Goal: Transaction & Acquisition: Purchase product/service

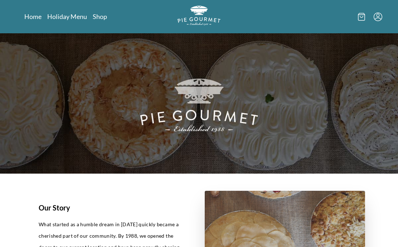
click at [104, 16] on link "Shop" at bounding box center [100, 16] width 14 height 9
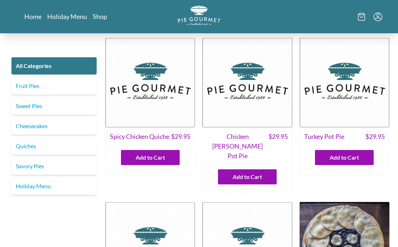
click at [69, 168] on link "Savory Pies" at bounding box center [53, 166] width 85 height 17
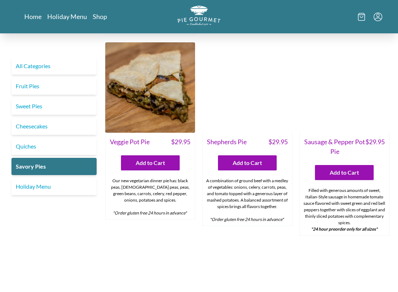
scroll to position [177, 0]
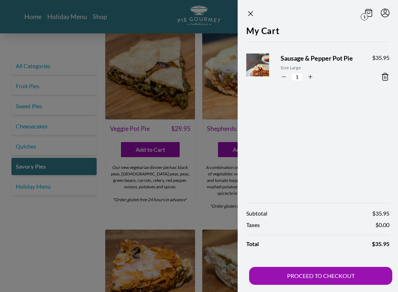
click at [249, 14] on icon "Close panel" at bounding box center [250, 13] width 9 height 9
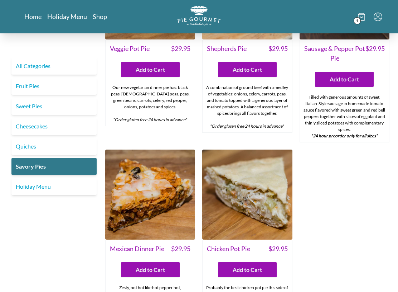
scroll to position [256, 0]
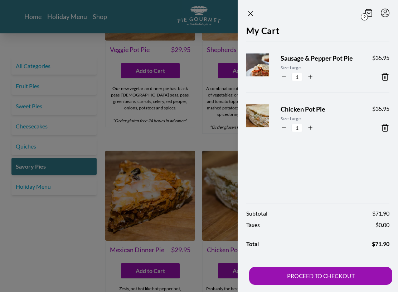
click at [251, 16] on icon "Close panel" at bounding box center [250, 13] width 9 height 9
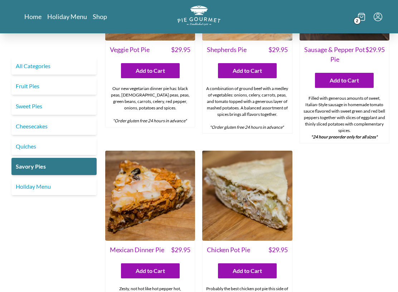
click at [71, 148] on link "Quiches" at bounding box center [53, 146] width 85 height 17
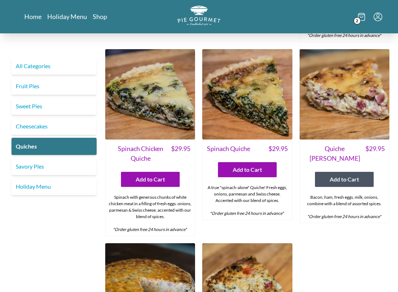
scroll to position [193, 0]
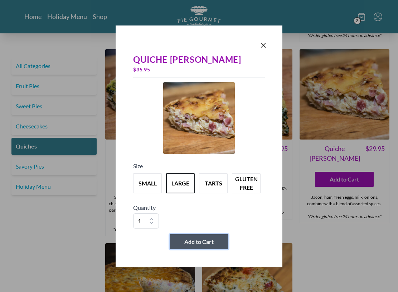
click at [216, 244] on button "Add to Cart" at bounding box center [199, 241] width 59 height 15
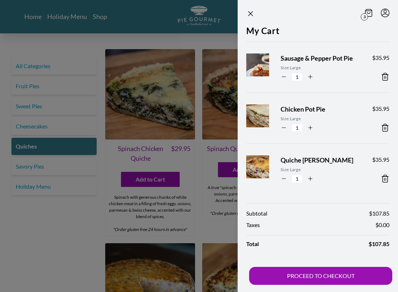
click at [252, 14] on icon "Close panel" at bounding box center [250, 13] width 9 height 9
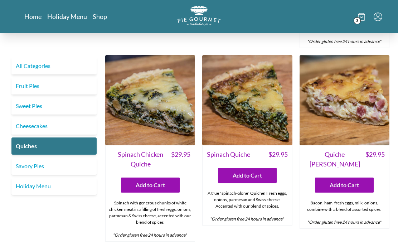
scroll to position [186, 0]
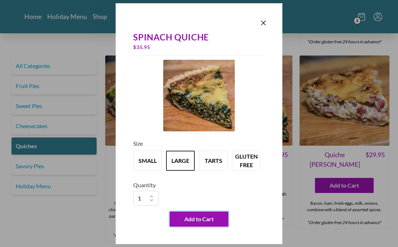
click at [218, 221] on button "Add to Cart" at bounding box center [199, 219] width 59 height 15
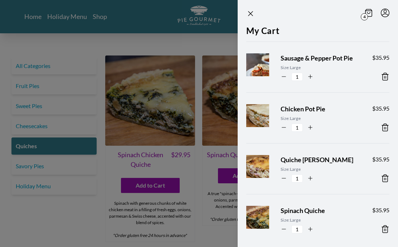
click at [252, 12] on icon "Close panel" at bounding box center [251, 13] width 4 height 4
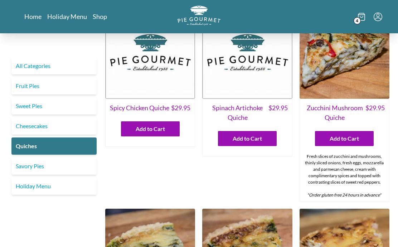
scroll to position [0, 0]
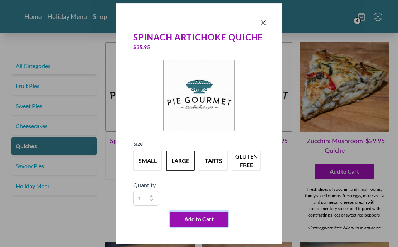
click at [213, 221] on button "Add to Cart" at bounding box center [199, 219] width 59 height 15
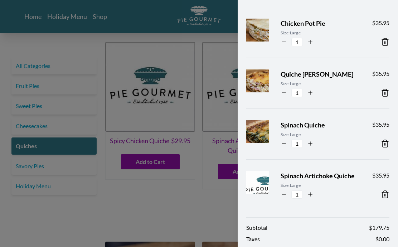
scroll to position [86, 0]
click at [288, 144] on label "1" at bounding box center [297, 143] width 20 height 9
click at [292, 144] on input "1" at bounding box center [297, 143] width 11 height 8
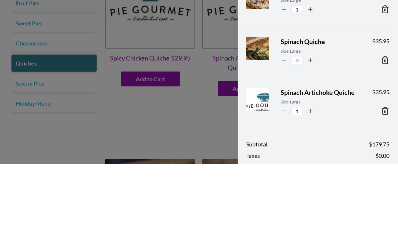
type input "0"
click at [387, 139] on icon at bounding box center [385, 143] width 9 height 9
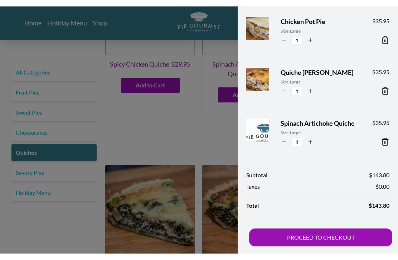
scroll to position [94, 0]
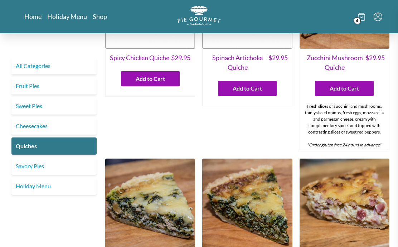
click at [165, 132] on div at bounding box center [199, 123] width 398 height 247
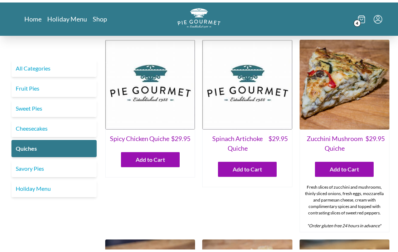
scroll to position [0, 0]
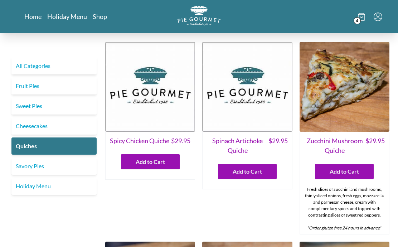
click at [60, 168] on link "Savory Pies" at bounding box center [53, 166] width 85 height 17
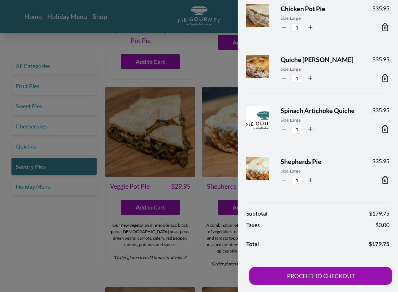
scroll to position [100, 0]
click at [372, 247] on button "PROCEED TO CHECKOUT" at bounding box center [320, 276] width 143 height 18
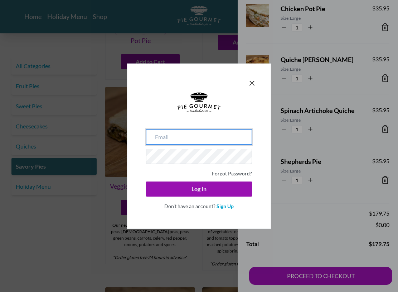
click at [158, 140] on input "email" at bounding box center [199, 136] width 106 height 15
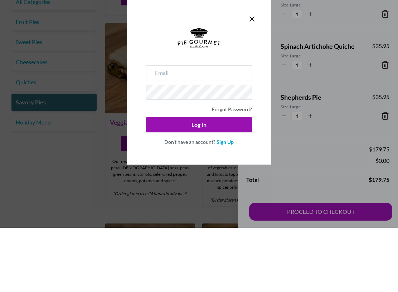
type input "[EMAIL_ADDRESS][DOMAIN_NAME]"
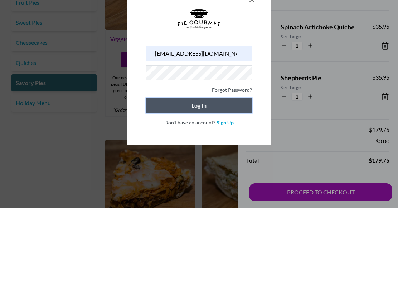
scroll to position [267, 0]
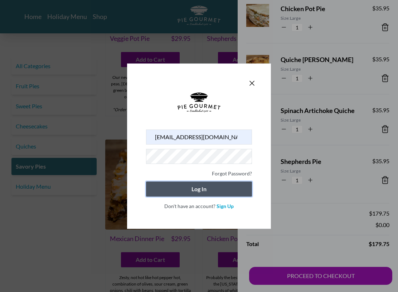
click at [235, 107] on div at bounding box center [199, 110] width 106 height 37
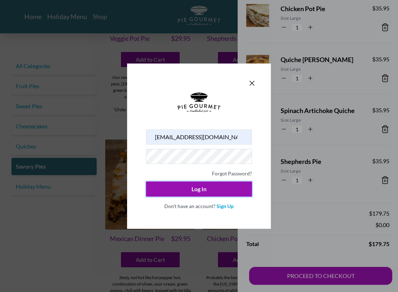
click at [236, 189] on button "Log In" at bounding box center [199, 188] width 106 height 15
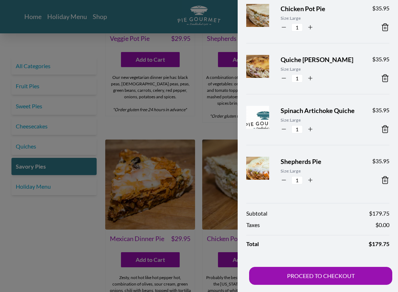
click at [352, 247] on button "PROCEED TO CHECKOUT" at bounding box center [320, 276] width 143 height 18
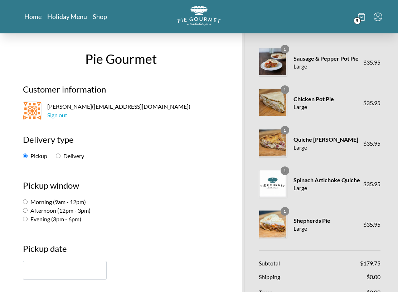
click at [61, 158] on input "Delivery" at bounding box center [58, 155] width 5 height 5
radio input "true"
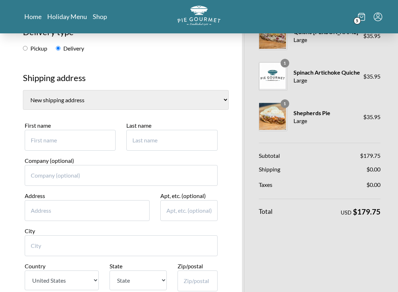
scroll to position [107, 0]
click at [180, 96] on select "[PERSON_NAME][GEOGRAPHIC_DATA] Sorreno Court [GEOGRAPHIC_DATA] ([GEOGRAPHIC_DAT…" at bounding box center [126, 100] width 206 height 20
select select "12"
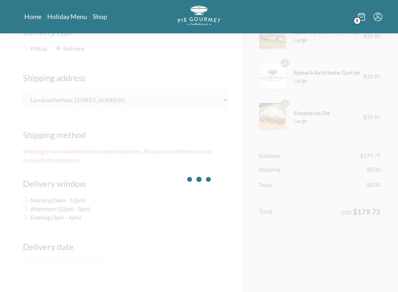
click at [178, 241] on div at bounding box center [199, 179] width 398 height 292
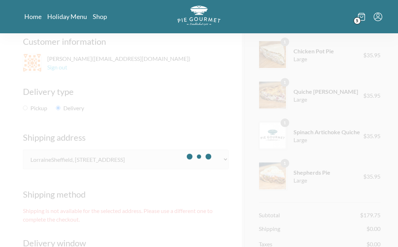
scroll to position [0, 0]
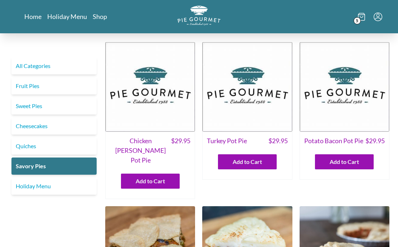
click at [362, 15] on icon at bounding box center [361, 17] width 7 height 8
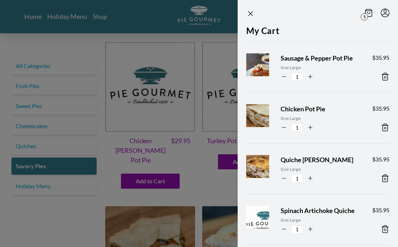
click at [254, 11] on icon "Close panel" at bounding box center [250, 13] width 9 height 9
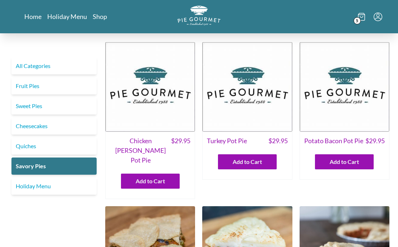
click at [360, 20] on span "5" at bounding box center [357, 20] width 7 height 7
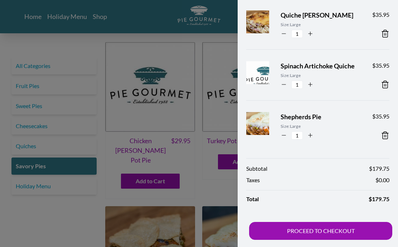
scroll to position [145, 0]
click at [338, 235] on button "PROCEED TO CHECKOUT" at bounding box center [320, 231] width 143 height 18
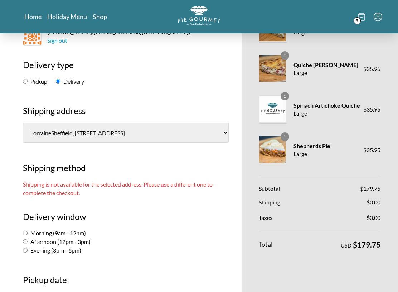
scroll to position [75, 0]
click at [178, 131] on select "[PERSON_NAME][GEOGRAPHIC_DATA] Sorreno Court [GEOGRAPHIC_DATA] ([GEOGRAPHIC_DAT…" at bounding box center [126, 133] width 206 height 20
click at [180, 131] on select "[PERSON_NAME][GEOGRAPHIC_DATA] Sorreno Court [GEOGRAPHIC_DATA] ([GEOGRAPHIC_DAT…" at bounding box center [126, 133] width 206 height 20
select select "-1"
select select "AL"
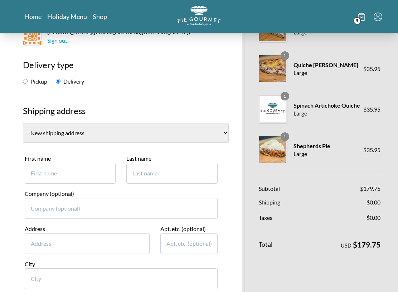
click at [41, 165] on input "First name" at bounding box center [70, 173] width 91 height 21
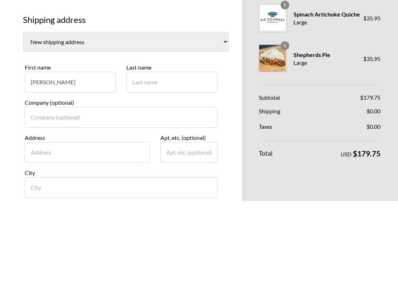
type input "[PERSON_NAME]"
click at [143, 163] on input "Last name" at bounding box center [171, 173] width 91 height 21
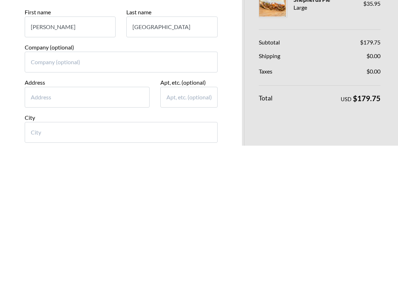
scroll to position [79, 0]
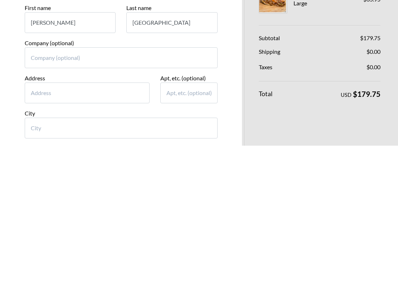
type input "[GEOGRAPHIC_DATA]"
click at [44, 229] on input "Address" at bounding box center [87, 239] width 125 height 21
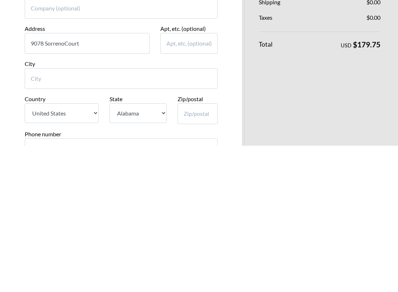
scroll to position [128, 0]
type input "9078 SorrenoCourt"
click at [53, 214] on input "City" at bounding box center [121, 224] width 193 height 21
type input "[GEOGRAPHIC_DATA]"
click at [162, 247] on select "State [US_STATE] [US_STATE] [US_STATE] [US_STATE] [US_STATE] [US_STATE] [US_STA…" at bounding box center [138, 259] width 57 height 20
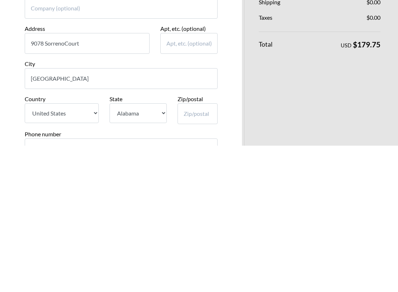
scroll to position [275, 0]
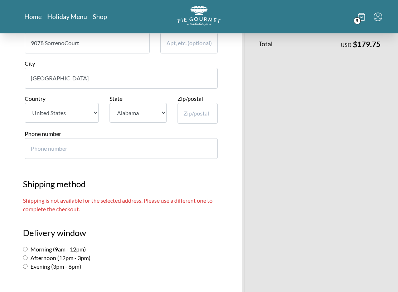
select select "FL"
click at [191, 105] on input "Zip/postal" at bounding box center [198, 113] width 40 height 21
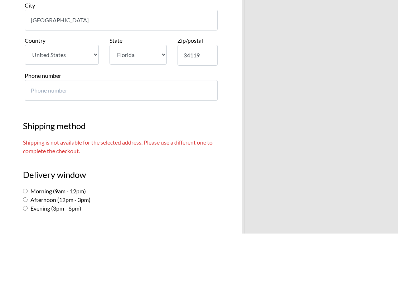
type input "34119"
click at [44, 138] on input "Phone number" at bounding box center [121, 148] width 193 height 21
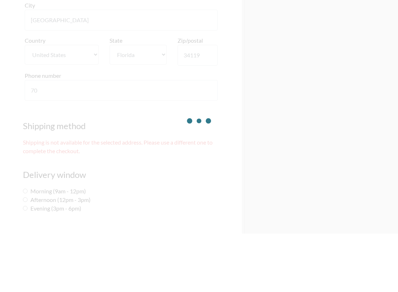
type input "703"
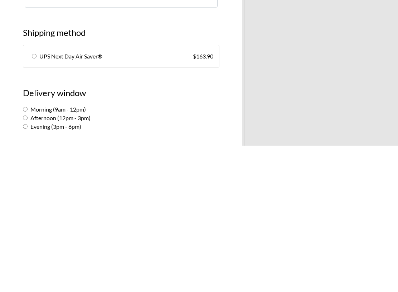
scroll to position [282, 0]
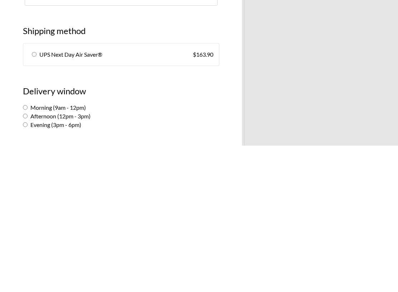
click at [37, 198] on input "radio" at bounding box center [34, 200] width 5 height 5
radio input "true"
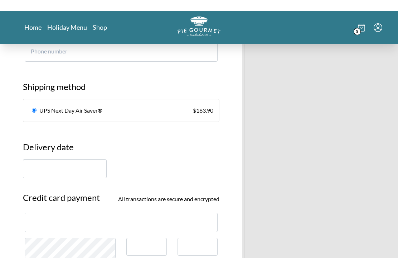
scroll to position [374, 0]
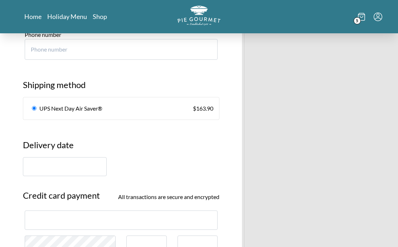
click at [40, 158] on input "text" at bounding box center [65, 166] width 84 height 19
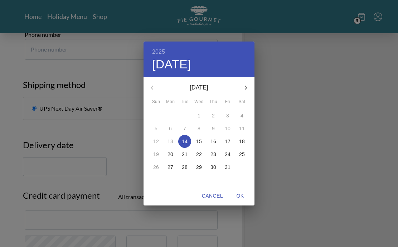
click at [247, 87] on icon "button" at bounding box center [246, 87] width 9 height 9
click at [231, 131] on span "7" at bounding box center [227, 128] width 13 height 7
click at [245, 197] on span "OK" at bounding box center [240, 196] width 17 height 9
type input "[DATE]"
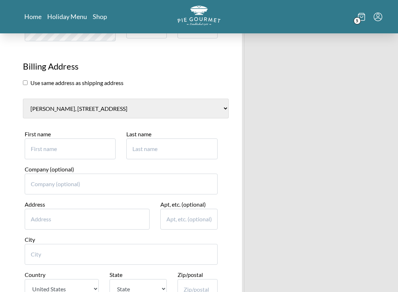
scroll to position [589, 0]
click at [28, 80] on input "checkbox" at bounding box center [25, 82] width 5 height 5
checkbox input "true"
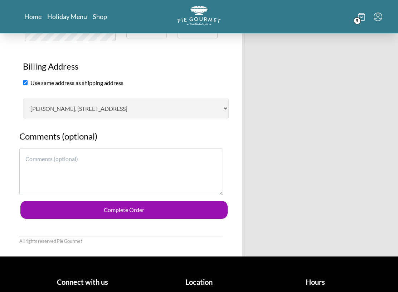
click at [39, 148] on textarea at bounding box center [121, 171] width 204 height 47
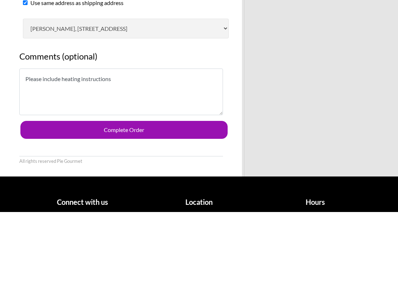
type textarea "Please include heating instructions."
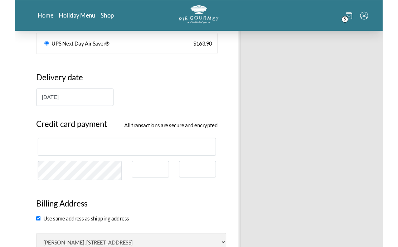
scroll to position [435, 0]
